Goal: Book appointment/travel/reservation

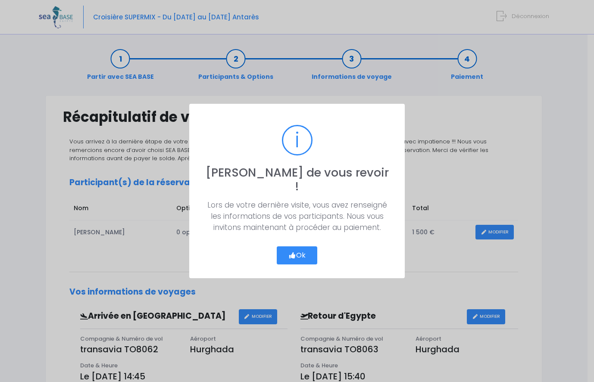
click at [301, 247] on button "Ok" at bounding box center [297, 256] width 41 height 18
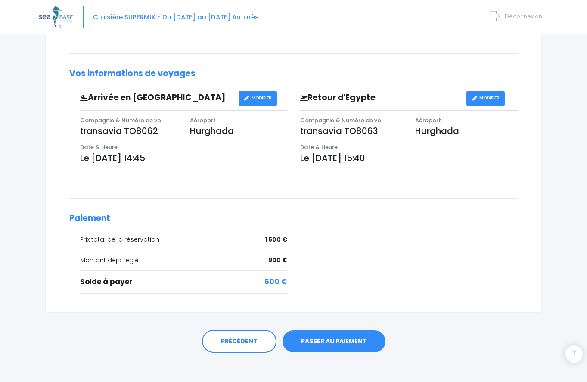
scroll to position [224, 0]
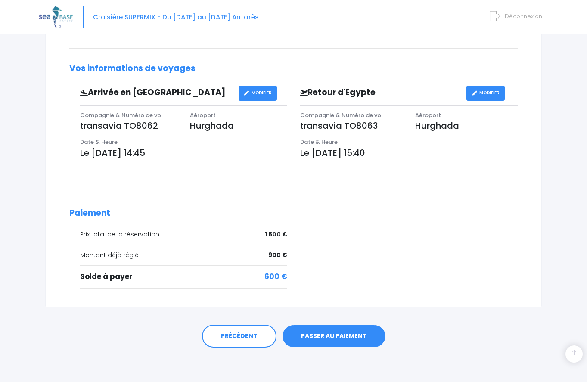
click at [336, 333] on link "PASSER AU PAIEMENT" at bounding box center [334, 336] width 103 height 22
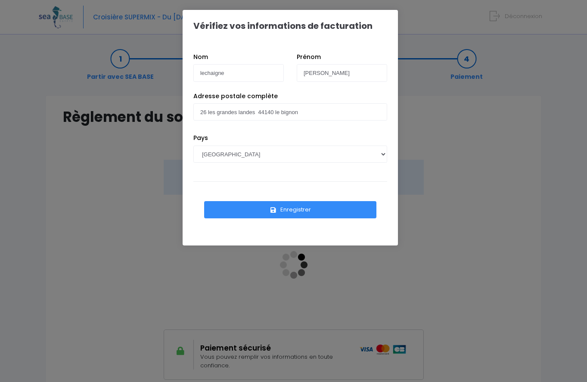
click at [290, 207] on button "Enregistrer" at bounding box center [290, 209] width 172 height 17
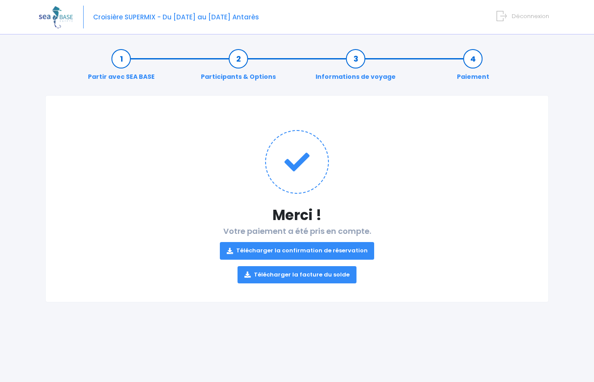
click at [305, 248] on link "Télécharger la confirmation de réservation" at bounding box center [297, 250] width 155 height 17
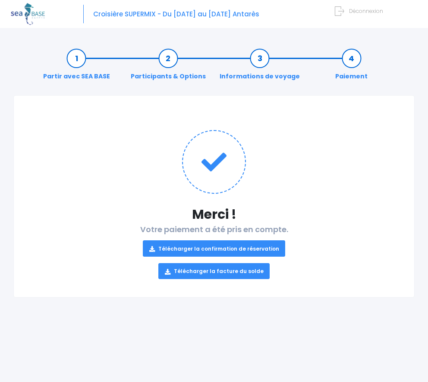
click at [214, 272] on link "Télécharger la facture du solde" at bounding box center [214, 271] width 112 height 16
